Goal: Information Seeking & Learning: Learn about a topic

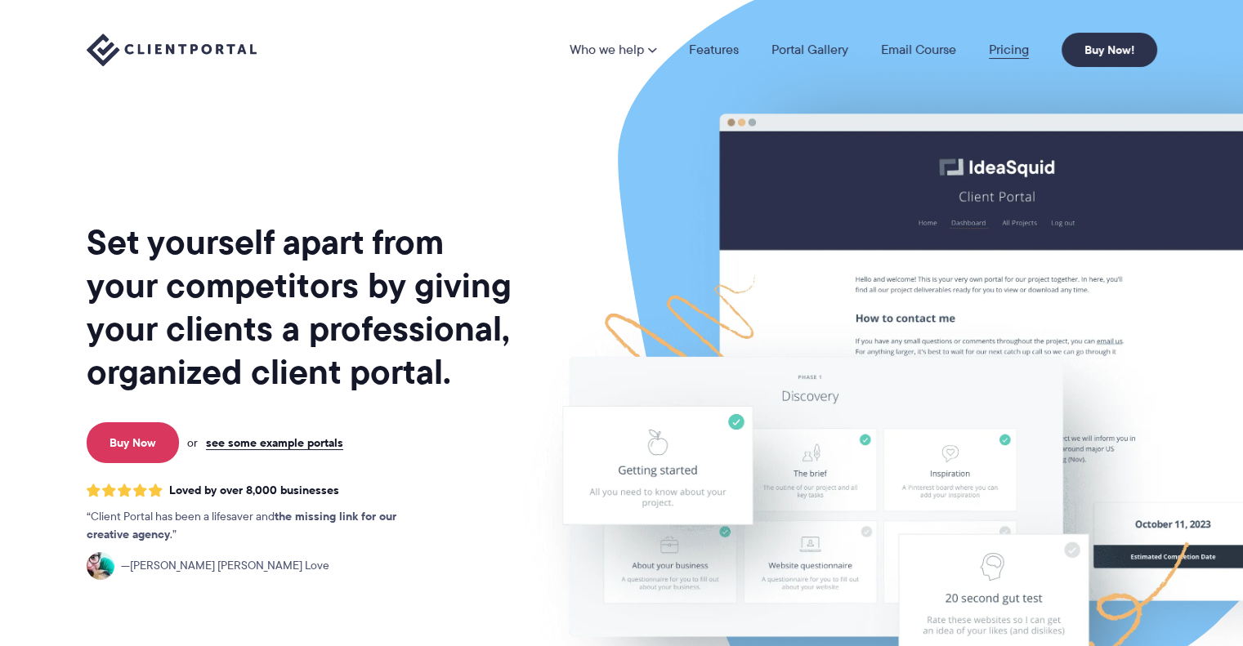
click at [1001, 55] on link "Pricing" at bounding box center [1009, 49] width 40 height 13
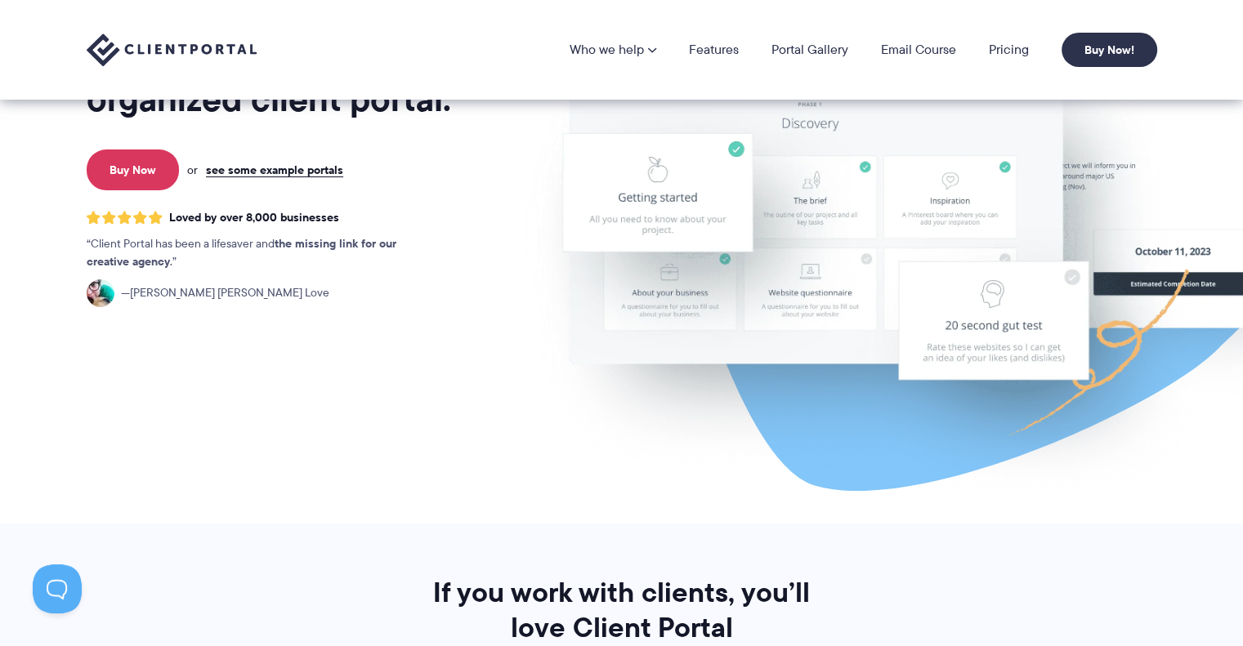
scroll to position [271, 0]
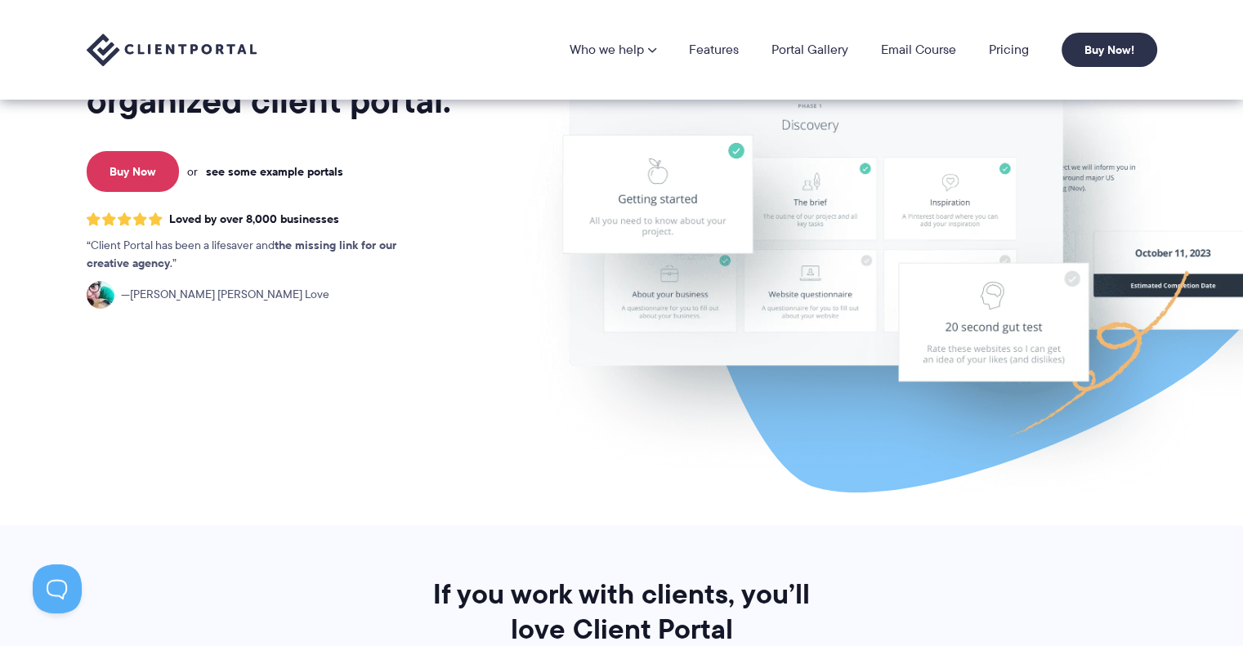
click at [281, 171] on link "see some example portals" at bounding box center [274, 171] width 137 height 15
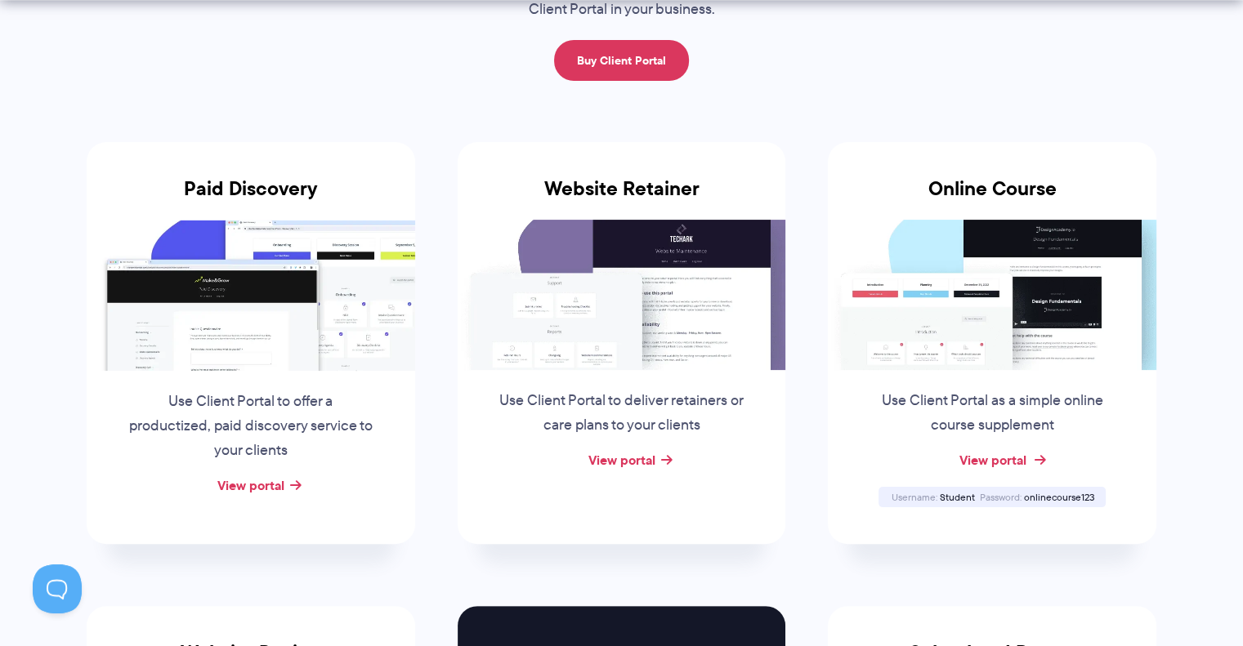
click at [1002, 464] on link "View portal" at bounding box center [991, 460] width 67 height 20
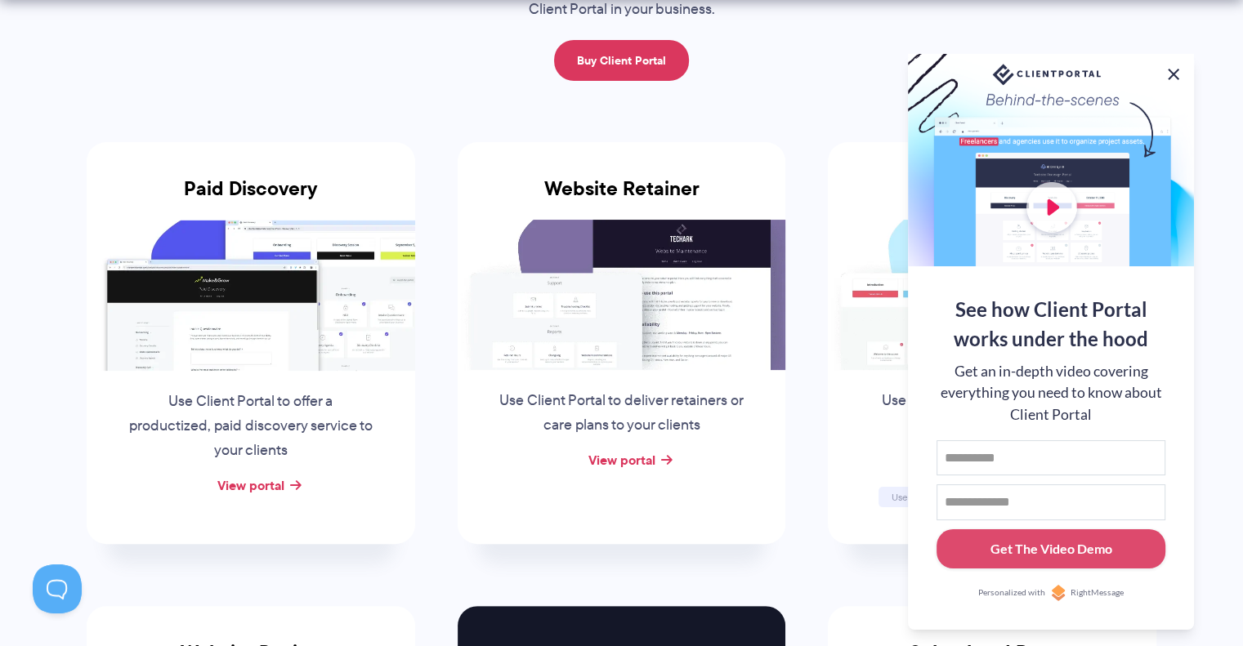
click at [1167, 65] on button at bounding box center [1173, 75] width 20 height 20
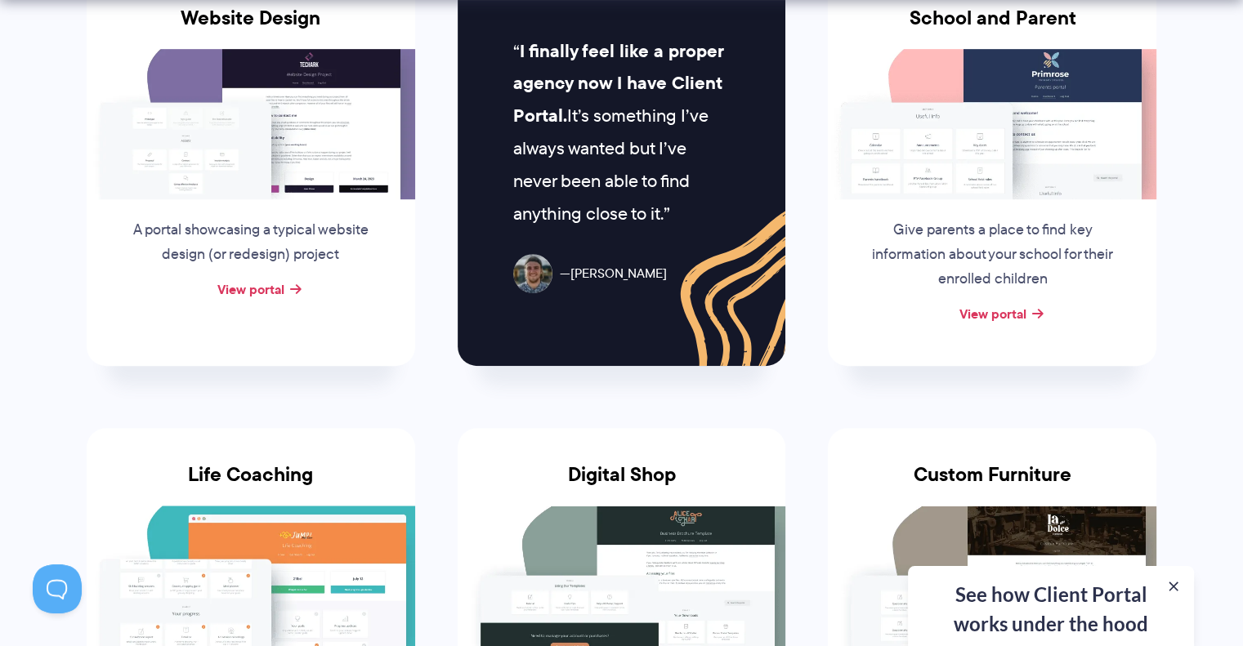
scroll to position [1230, 0]
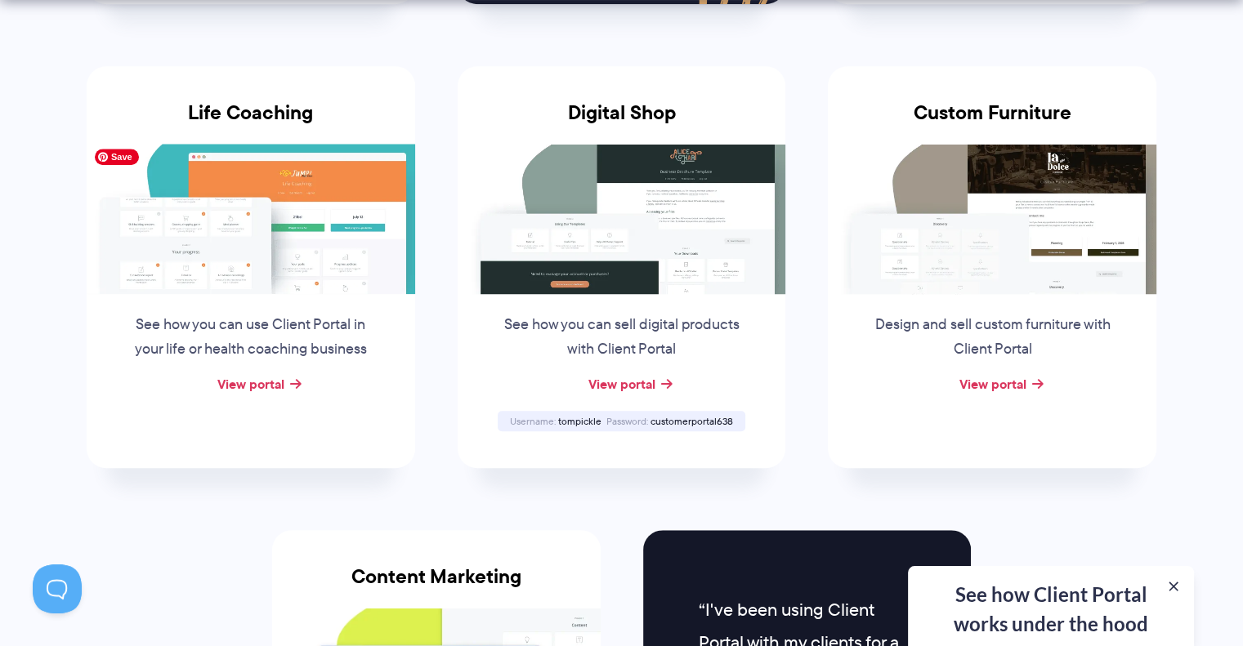
click at [305, 244] on img at bounding box center [251, 219] width 328 height 150
click at [260, 378] on link "View portal" at bounding box center [250, 384] width 67 height 20
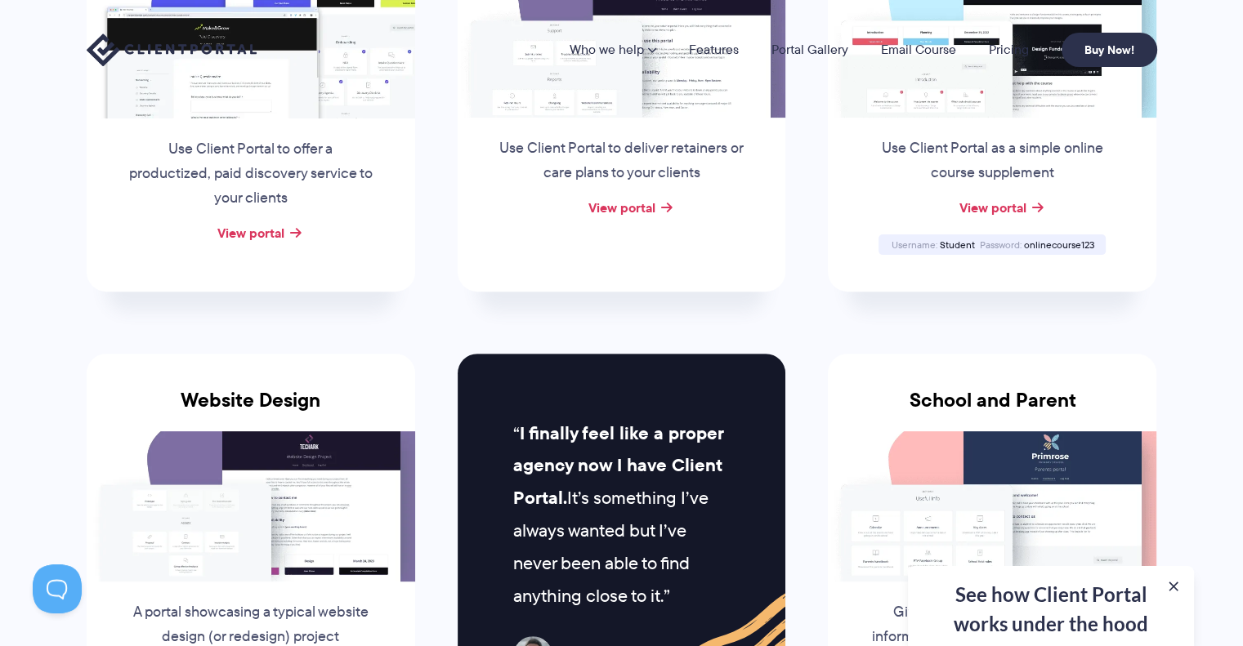
scroll to position [0, 0]
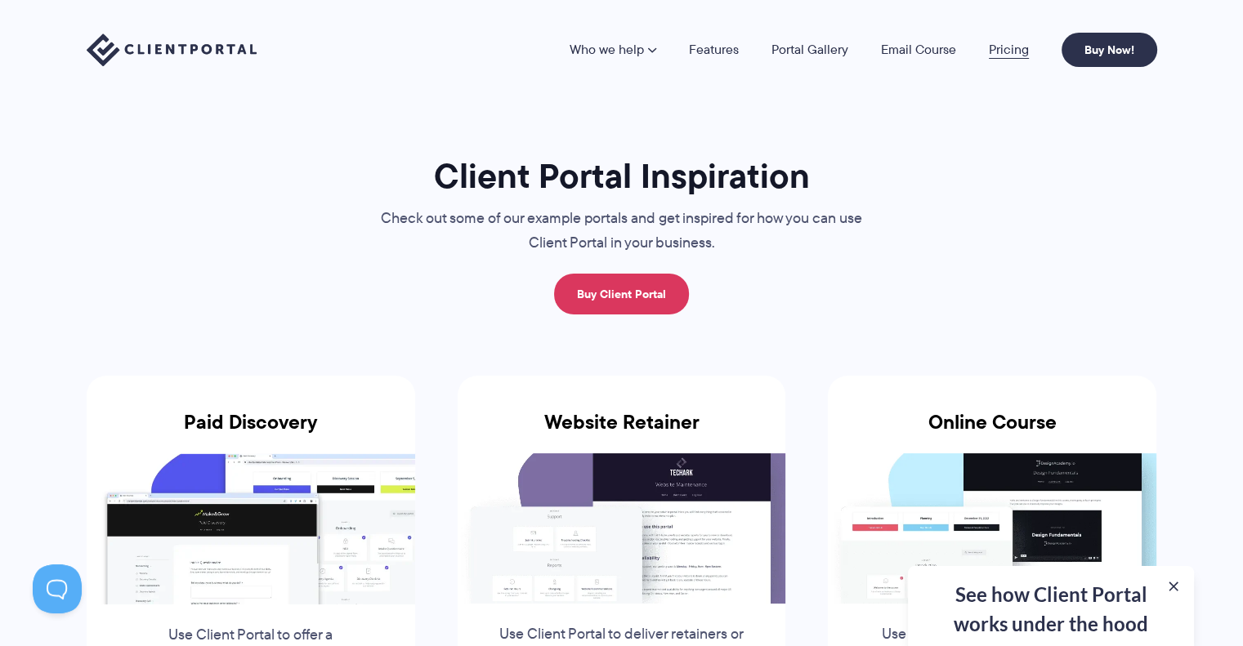
click at [1000, 54] on link "Pricing" at bounding box center [1009, 49] width 40 height 13
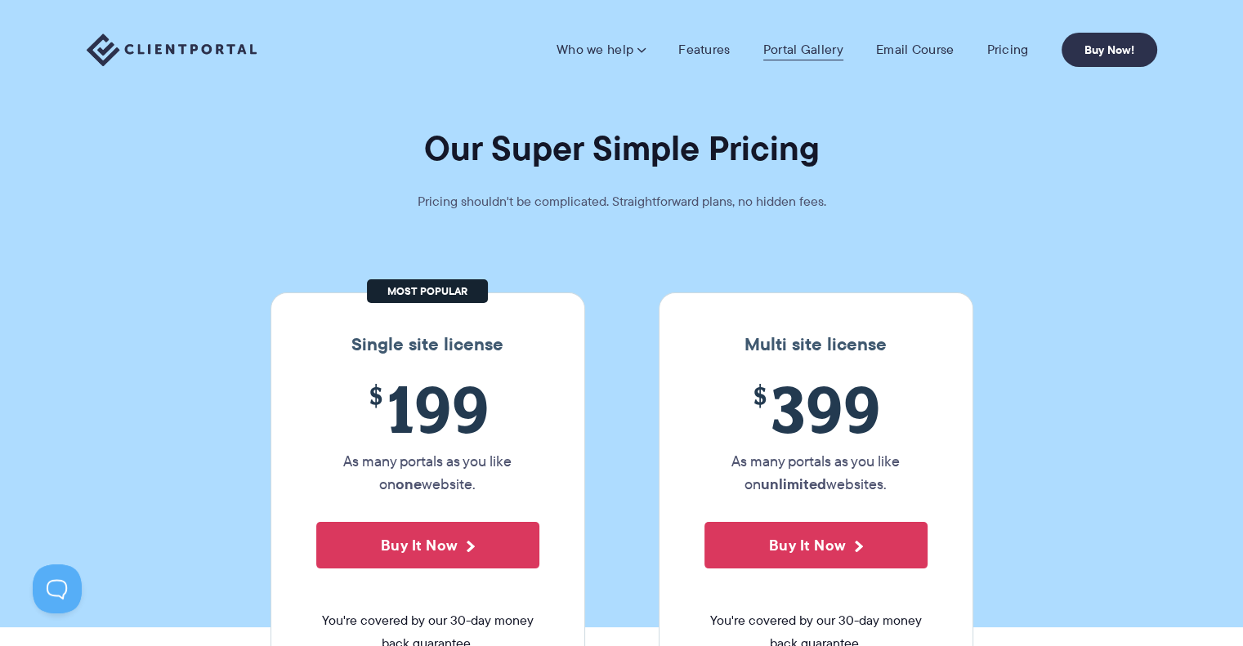
click at [790, 45] on link "Portal Gallery" at bounding box center [803, 50] width 80 height 16
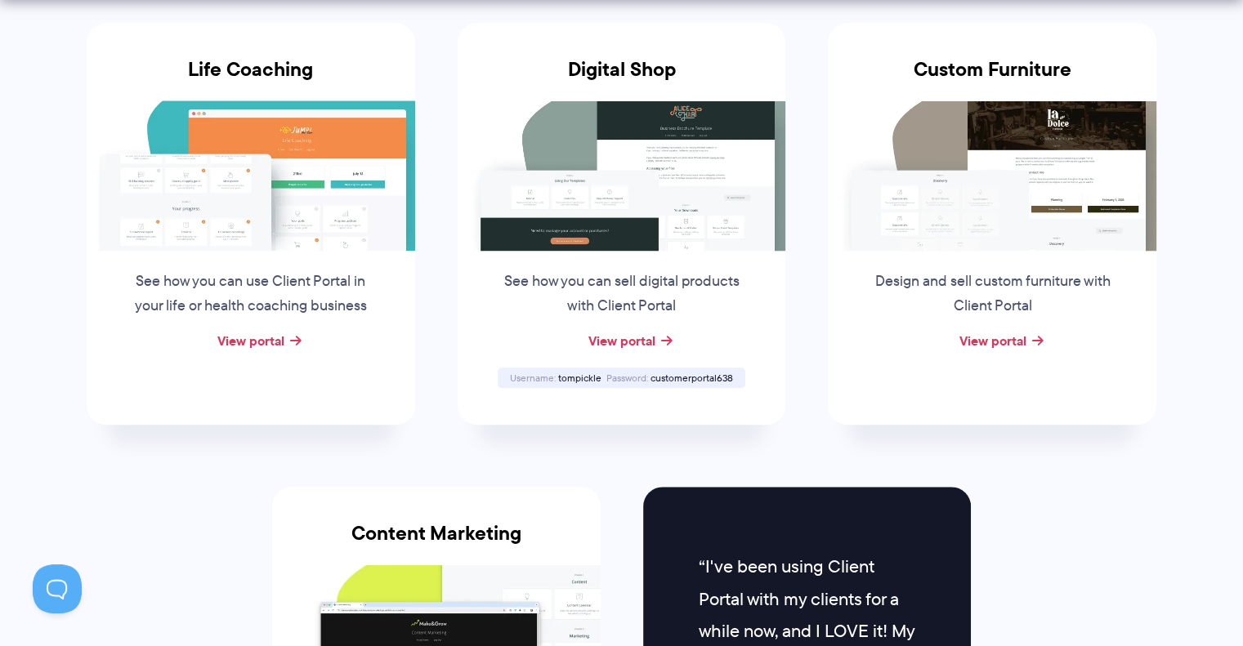
click at [588, 382] on div "Username tompickle Password customerportal638" at bounding box center [622, 378] width 248 height 20
drag, startPoint x: 650, startPoint y: 371, endPoint x: 735, endPoint y: 370, distance: 85.0
click at [735, 370] on div "Username tompickle Password customerportal638" at bounding box center [622, 378] width 248 height 20
copy span "customerportal638"
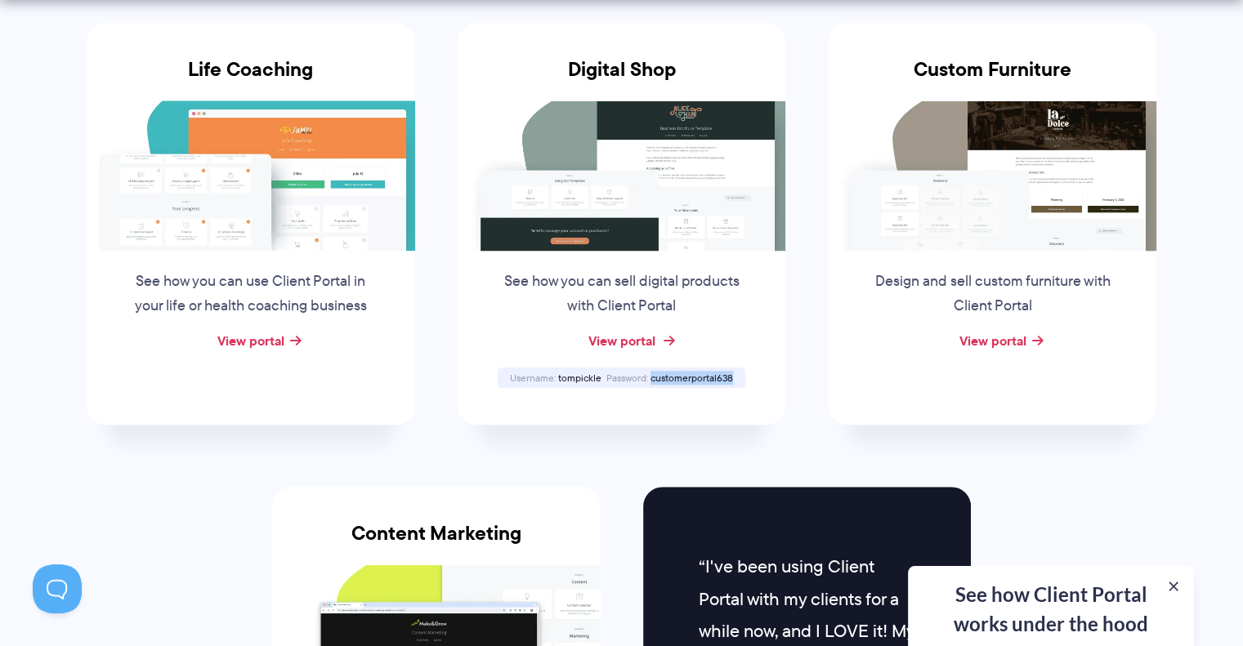
click at [643, 333] on link "View portal" at bounding box center [620, 341] width 67 height 20
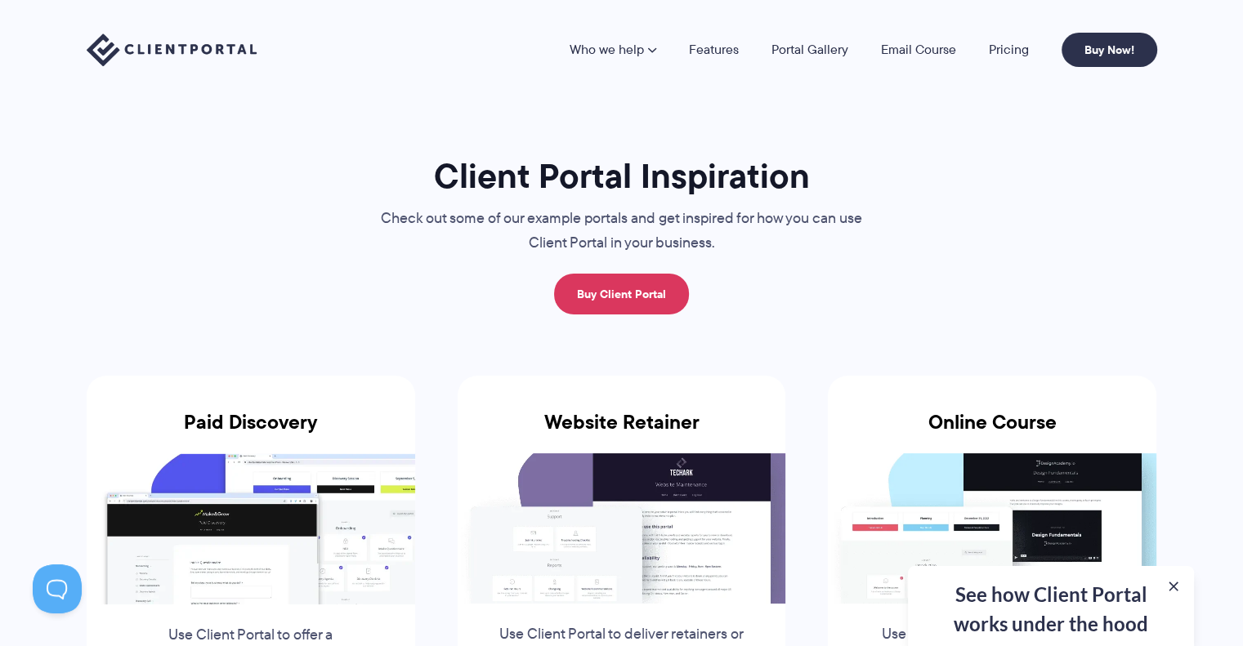
click at [203, 61] on img at bounding box center [172, 49] width 170 height 33
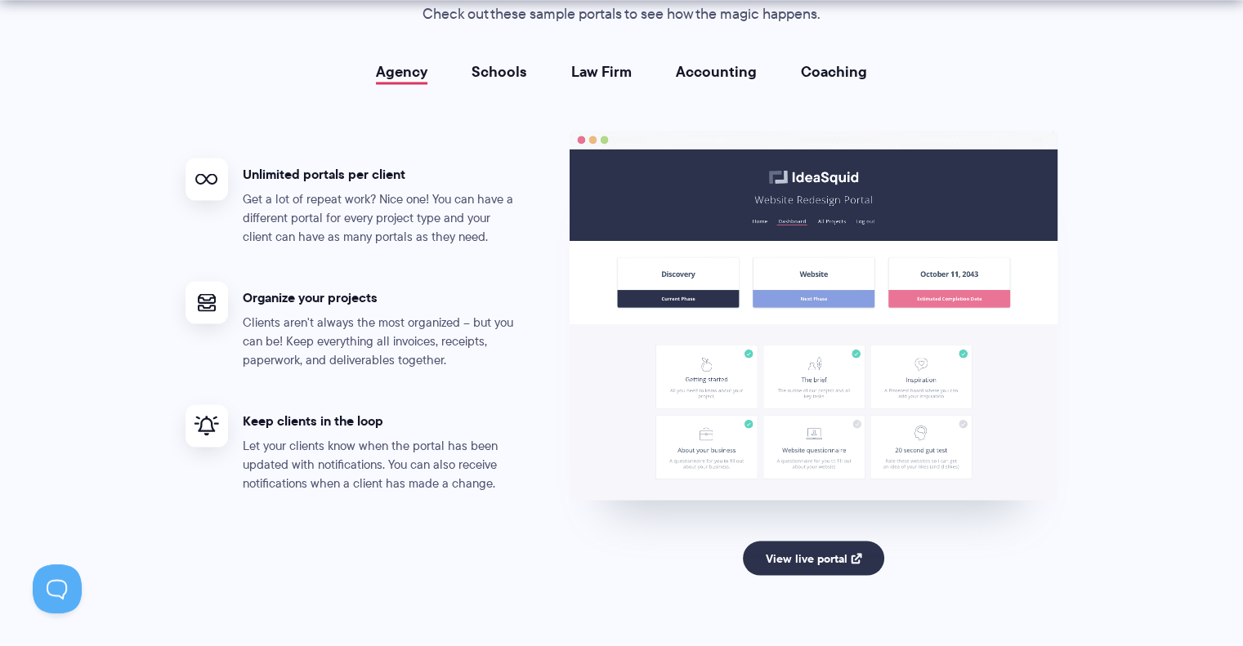
scroll to position [3078, 0]
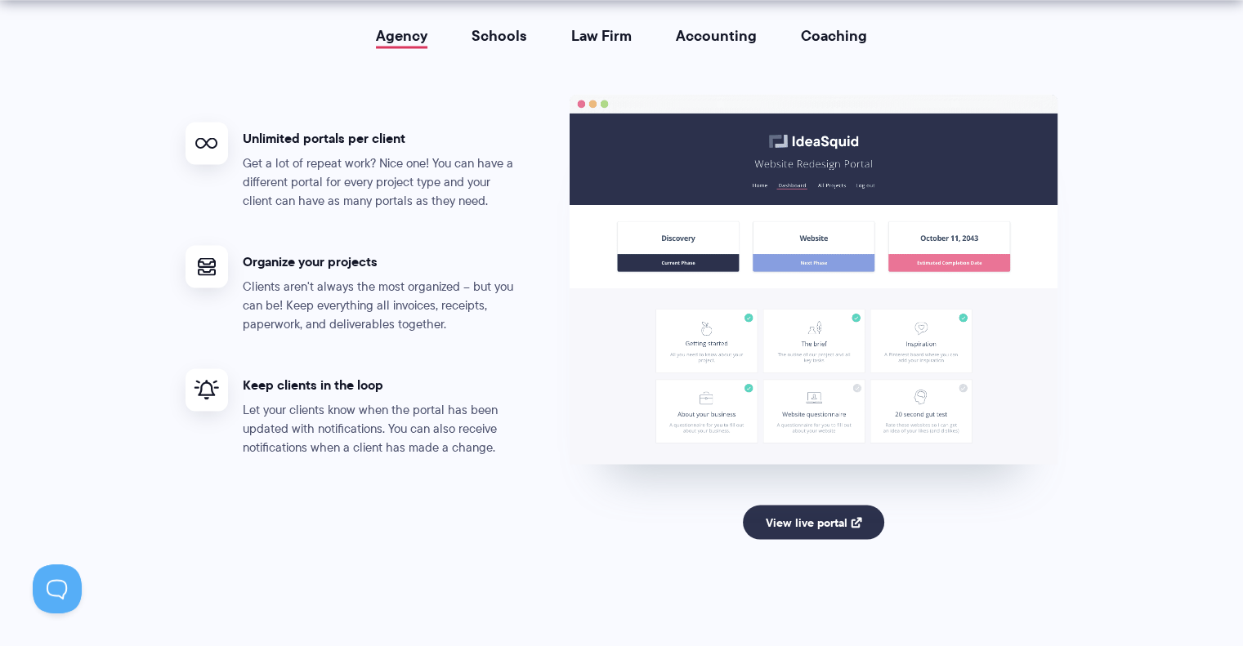
click at [511, 45] on div "Agency Schools Law Firm Accounting Coaching Agency Unlimited portals per client…" at bounding box center [621, 312] width 873 height 570
click at [496, 38] on link "Schools" at bounding box center [499, 35] width 56 height 16
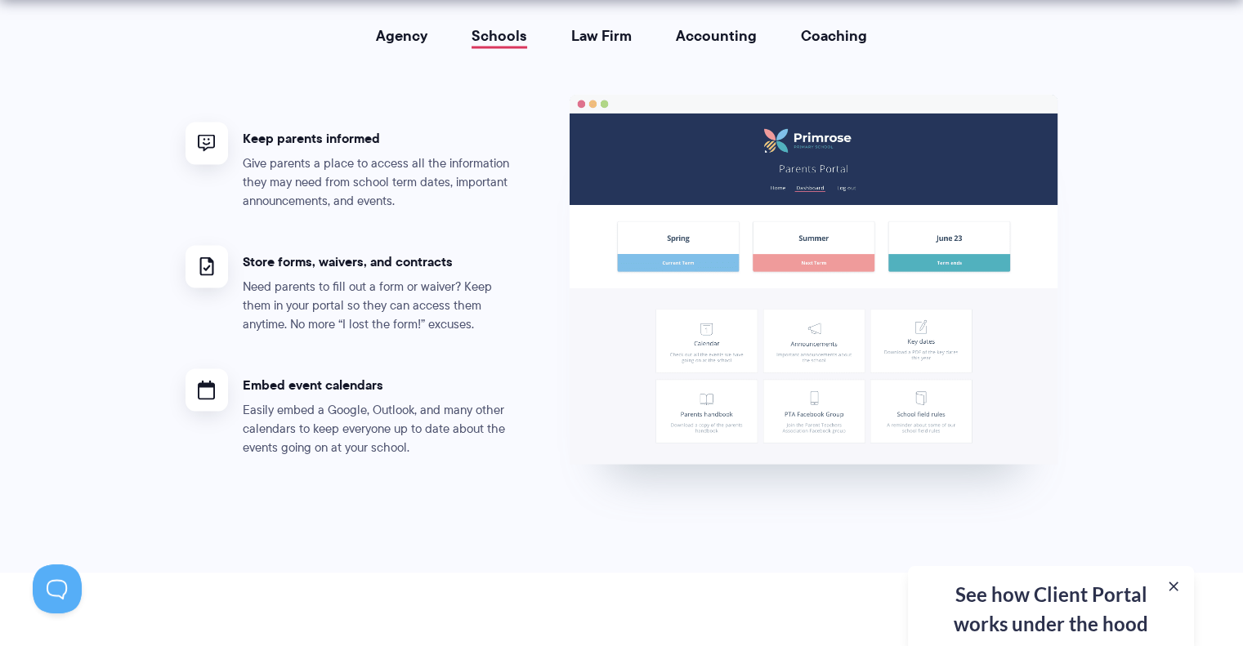
click at [611, 35] on link "Law Firm" at bounding box center [601, 35] width 60 height 16
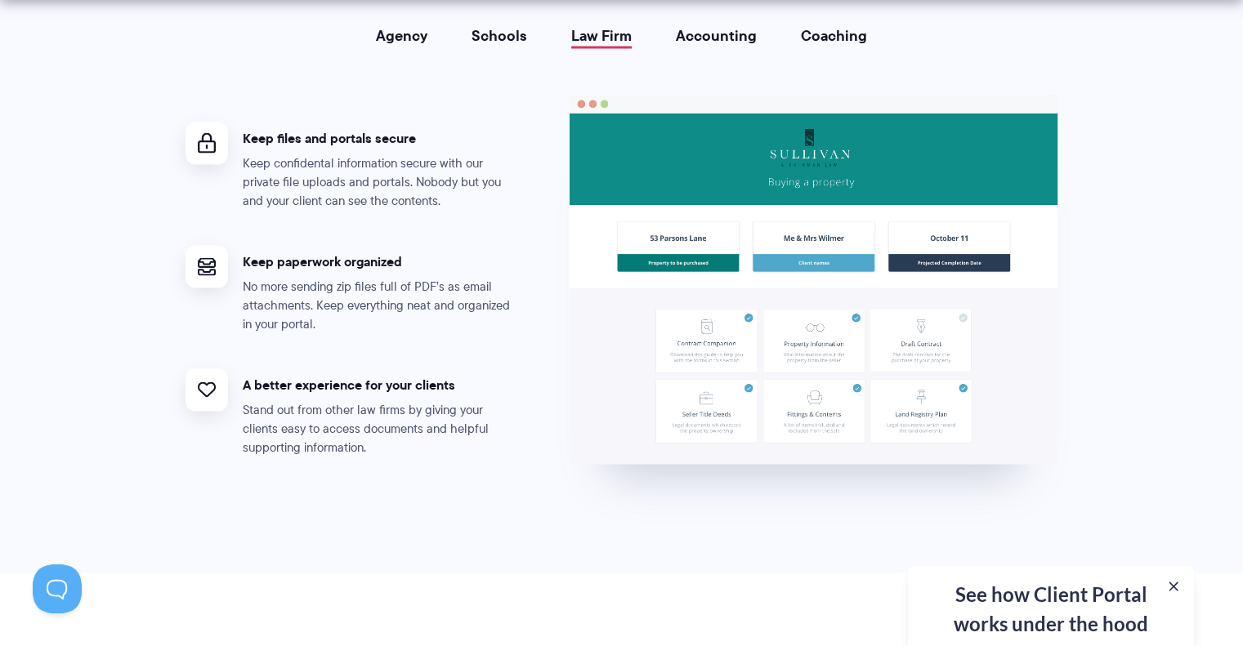
click at [727, 33] on link "Accounting" at bounding box center [716, 35] width 81 height 16
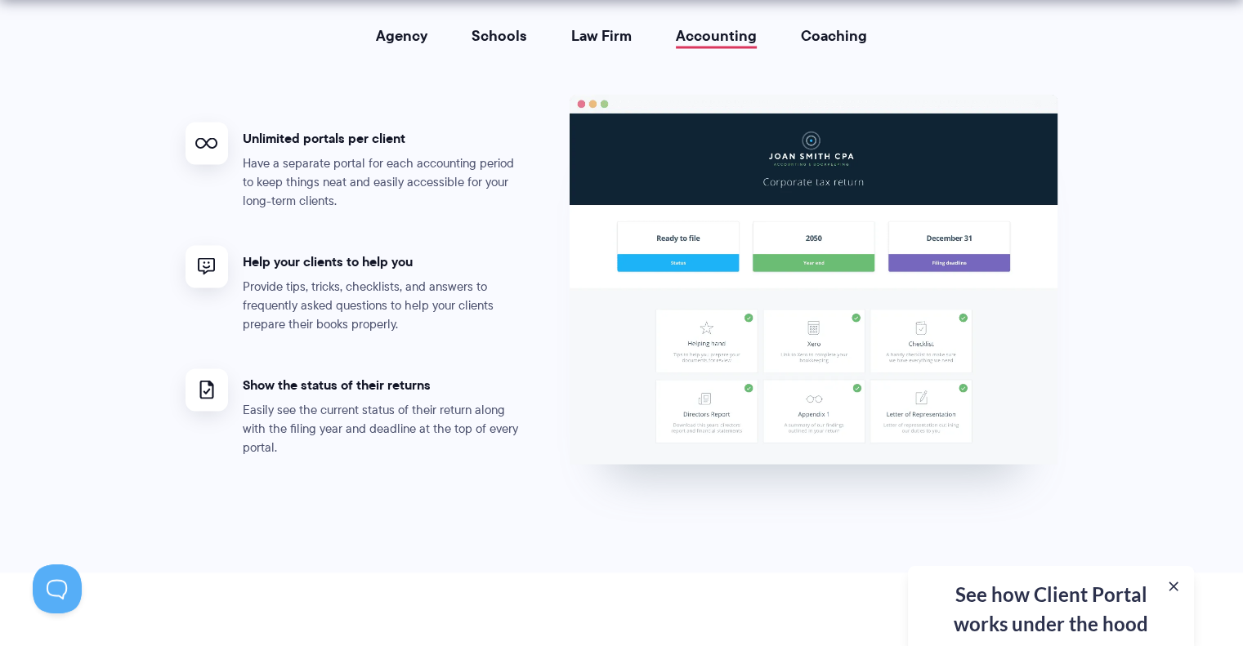
click at [825, 46] on div "Agency Schools Law Firm Accounting Coaching Agency Unlimited portals per client…" at bounding box center [621, 257] width 873 height 460
click at [811, 32] on link "Coaching" at bounding box center [834, 35] width 66 height 16
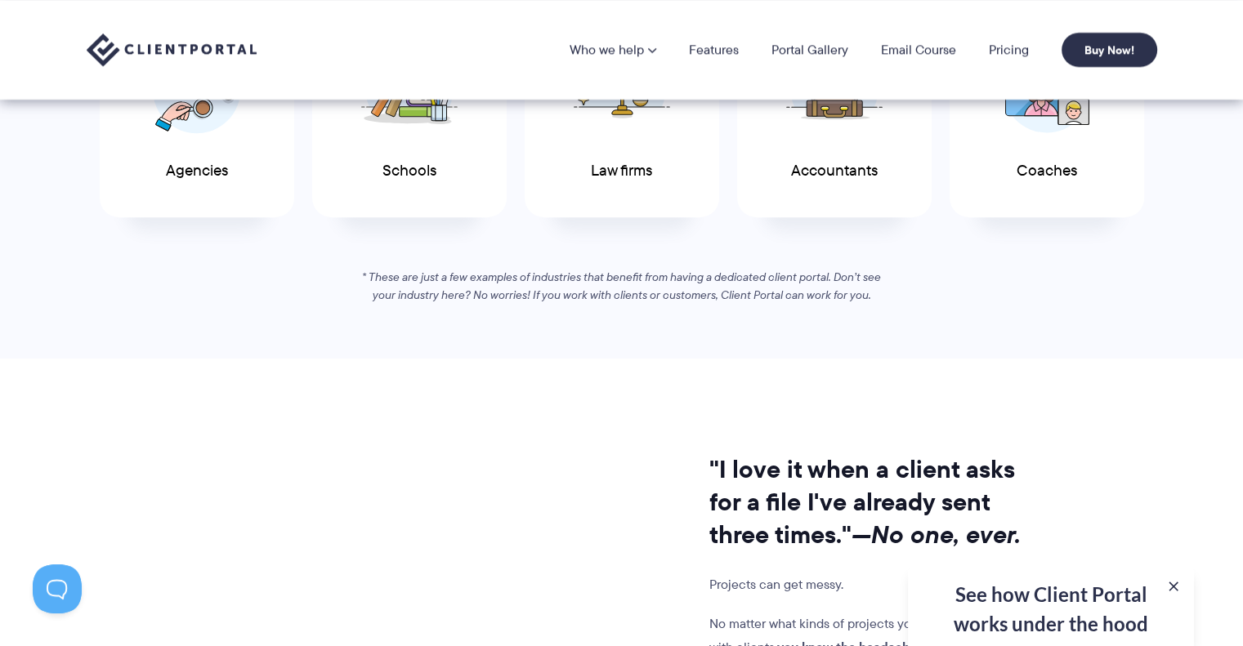
scroll to position [820, 0]
